Goal: Find specific page/section: Find specific page/section

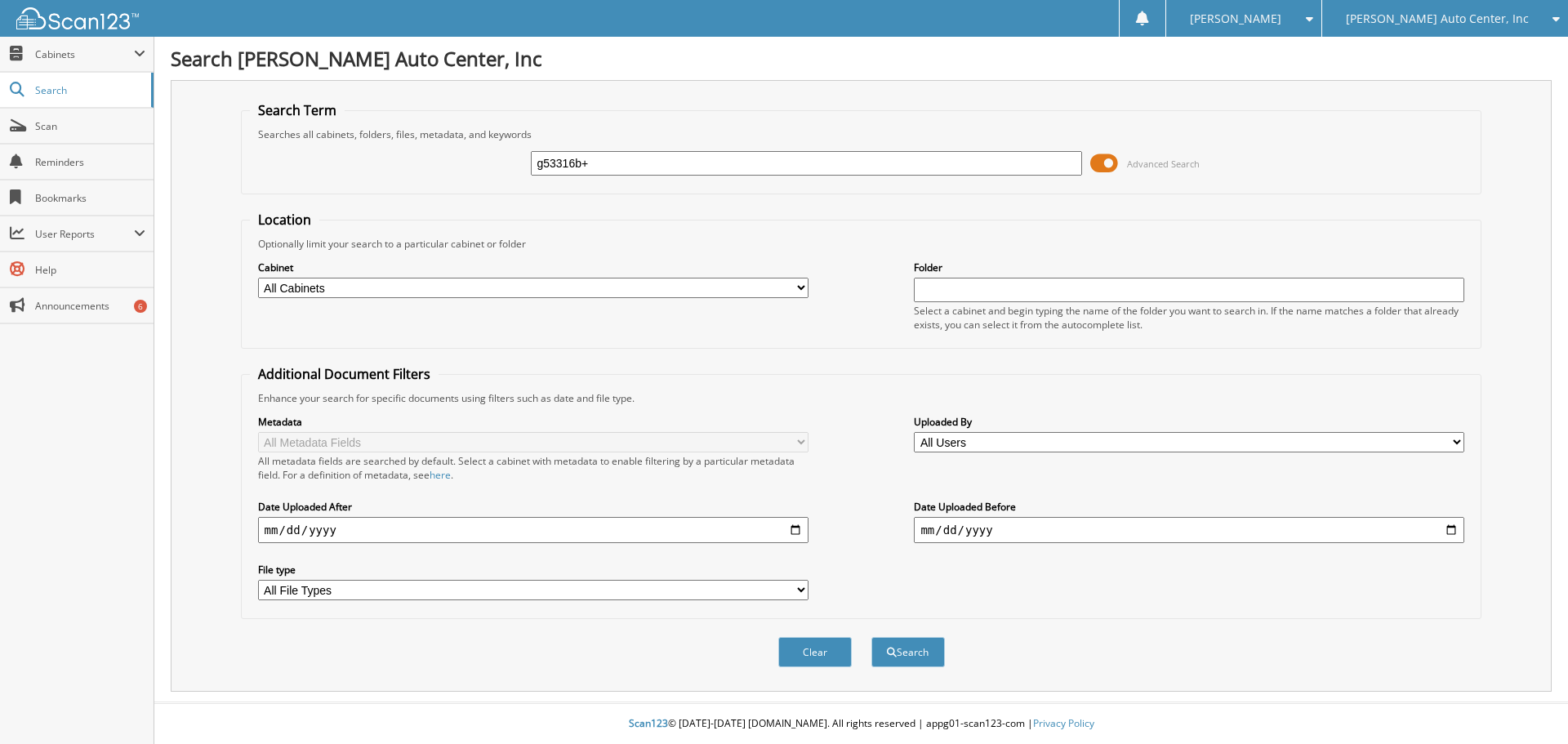
type input "g53316b+"
click at [871, 637] on button "Search" at bounding box center [907, 652] width 74 height 31
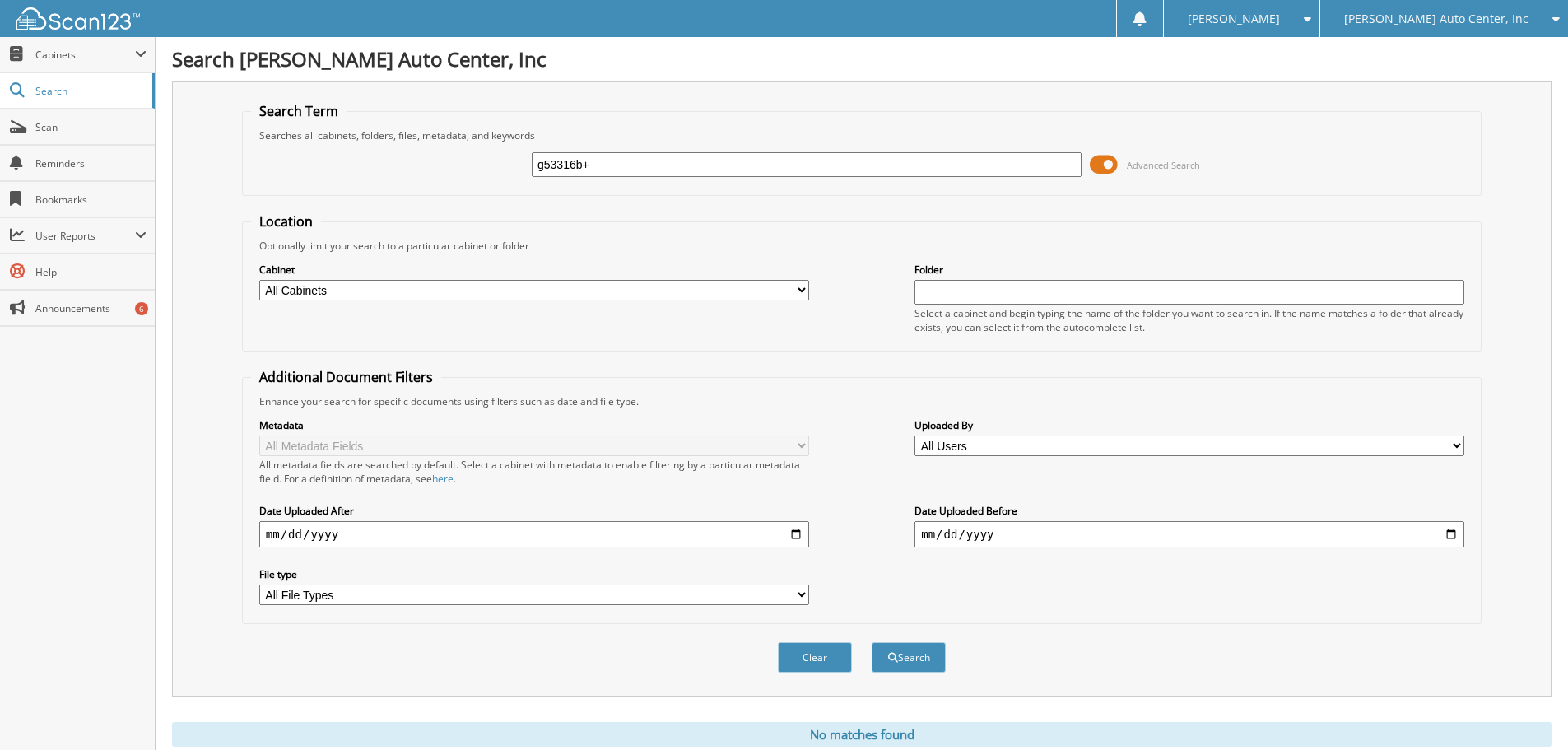
drag, startPoint x: 623, startPoint y: 178, endPoint x: 615, endPoint y: 165, distance: 15.3
click at [615, 166] on div "g53316b+ Advanced Search" at bounding box center [862, 165] width 1222 height 44
click at [615, 165] on input "g53316b+" at bounding box center [807, 165] width 550 height 25
type input "g53316b"
click at [906, 650] on button "Search" at bounding box center [908, 657] width 74 height 31
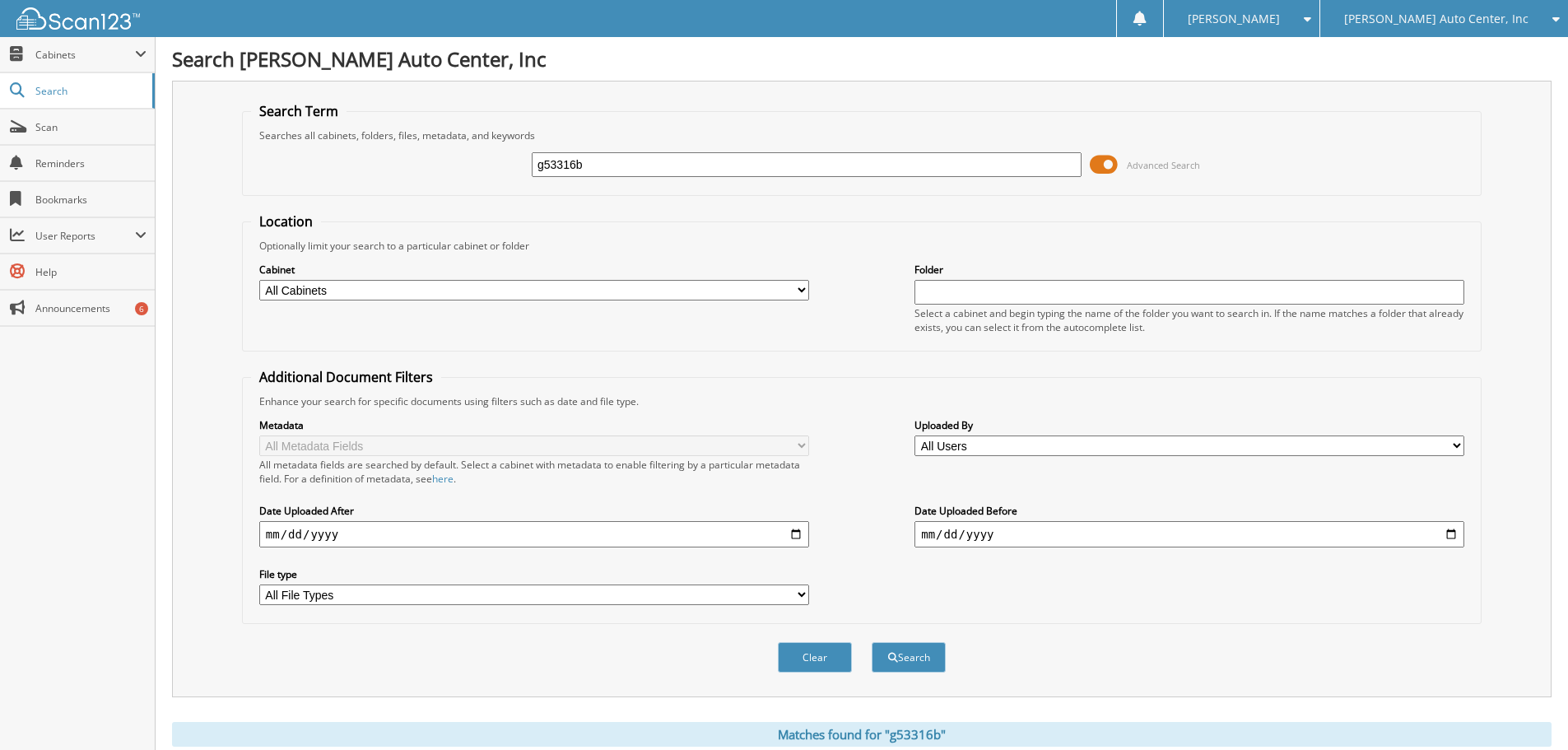
click at [1109, 165] on span at bounding box center [1103, 165] width 28 height 25
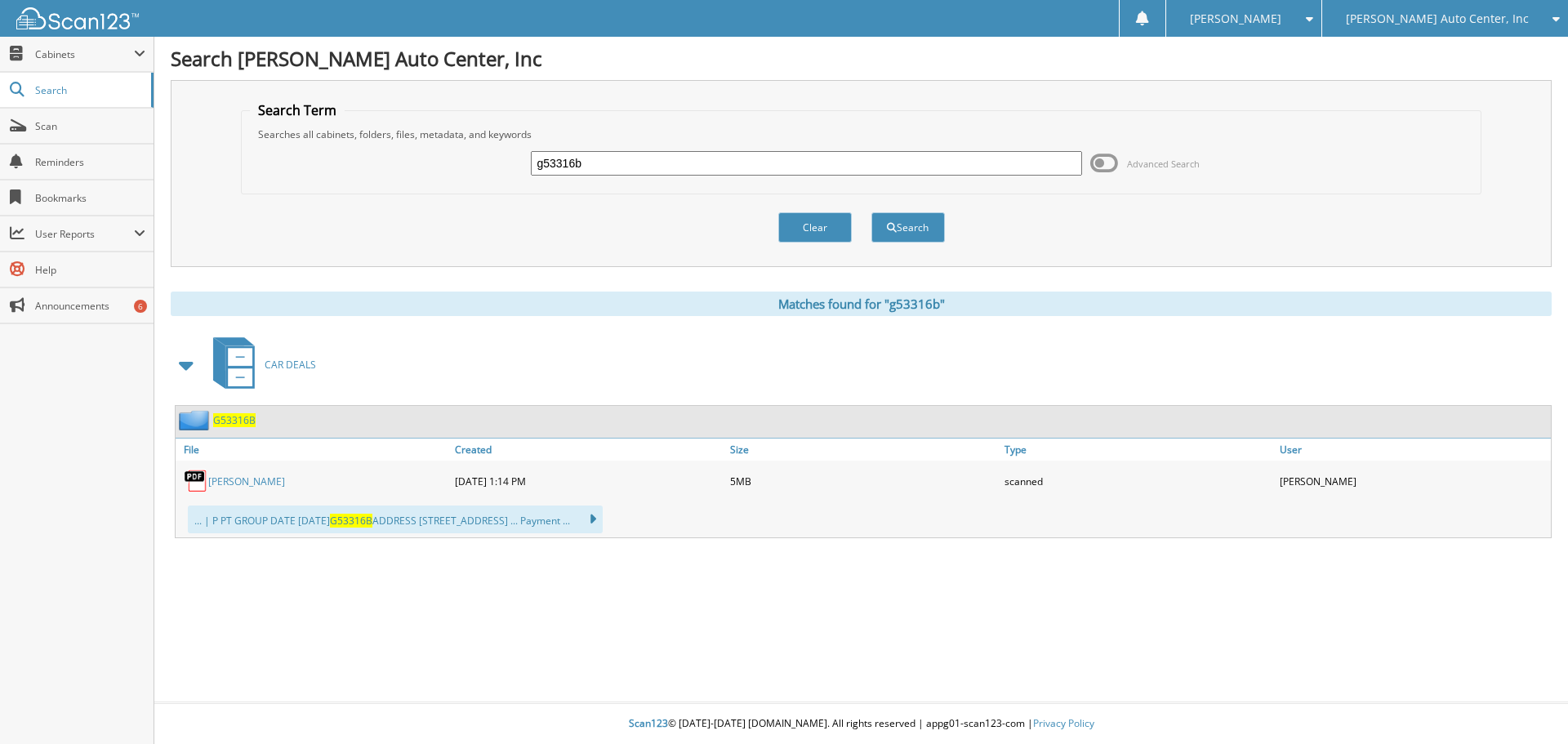
click at [244, 419] on span "G53316B" at bounding box center [235, 420] width 42 height 14
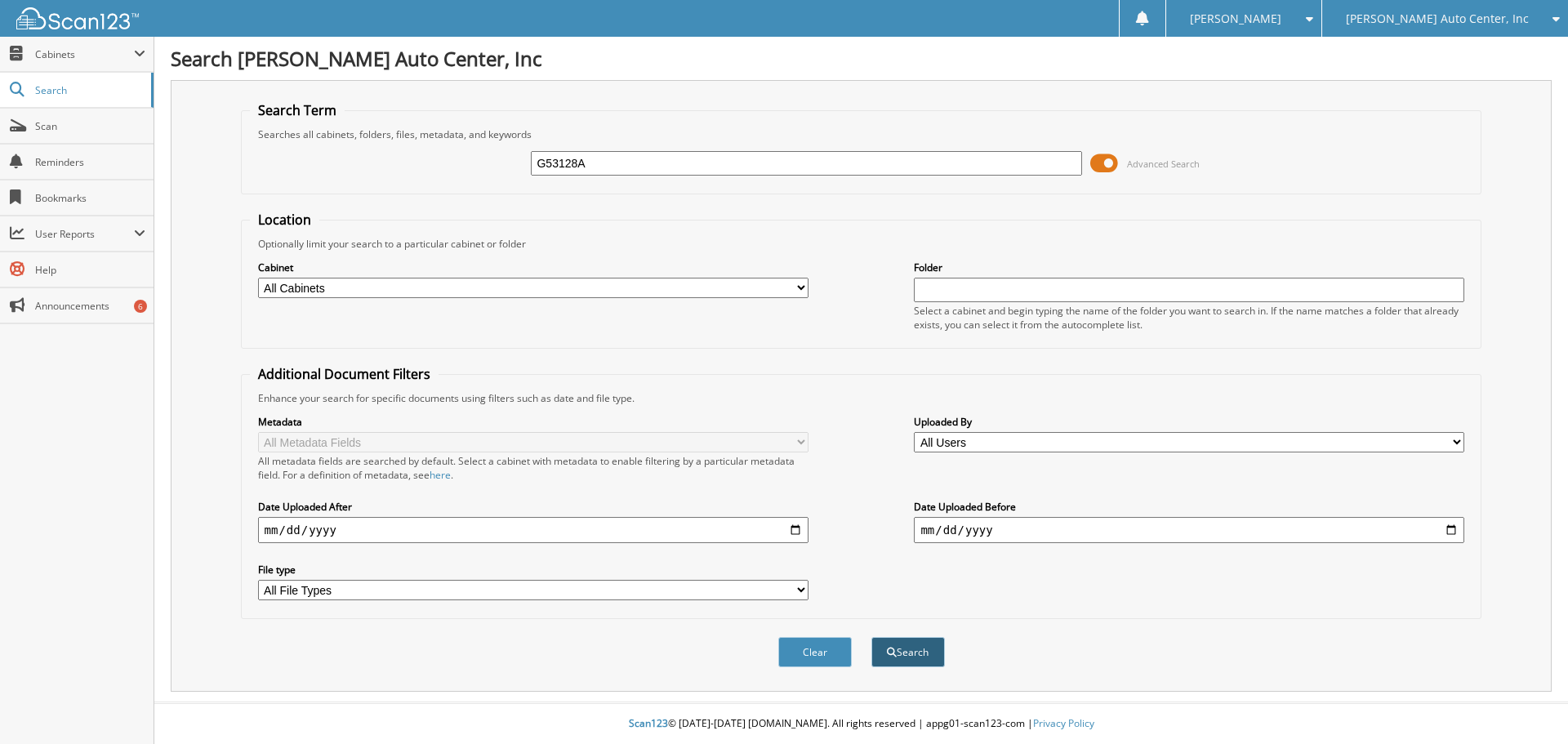
type input "G53128A"
click at [905, 654] on button "Search" at bounding box center [907, 652] width 74 height 31
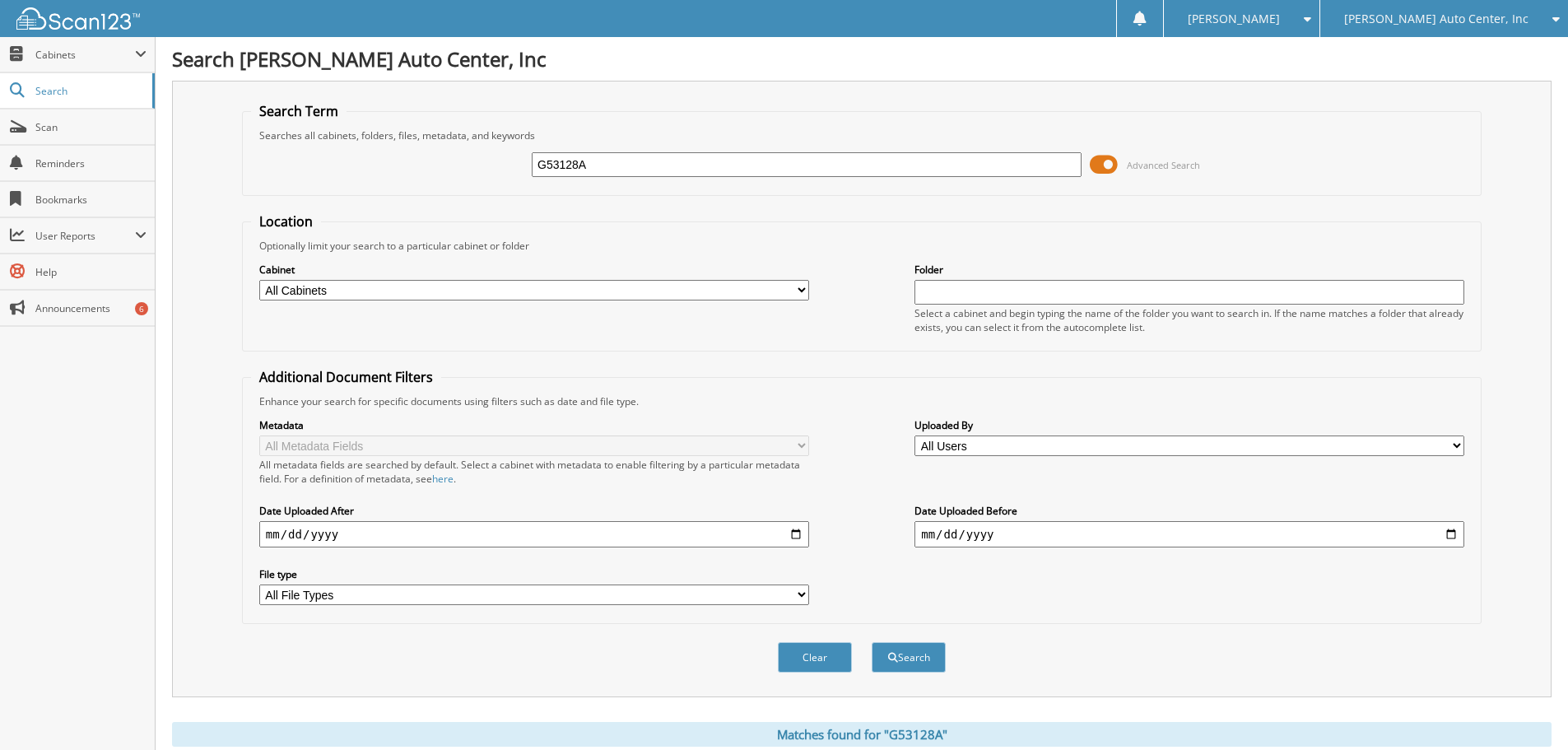
click at [1109, 167] on span at bounding box center [1103, 165] width 28 height 25
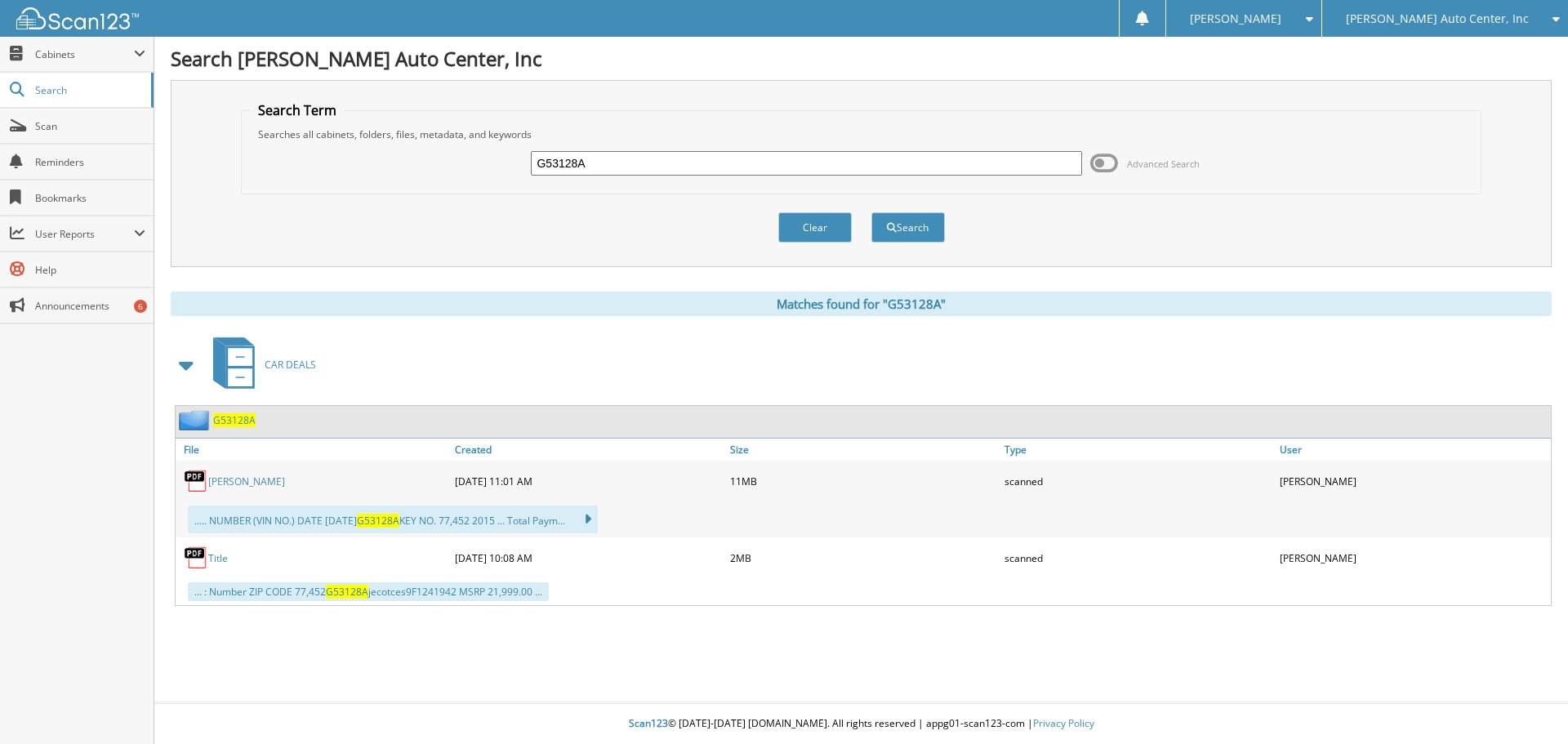
click at [229, 484] on link "[PERSON_NAME]" at bounding box center [247, 482] width 77 height 14
click at [219, 558] on link "Title" at bounding box center [218, 558] width 19 height 14
